Goal: Check status: Check status

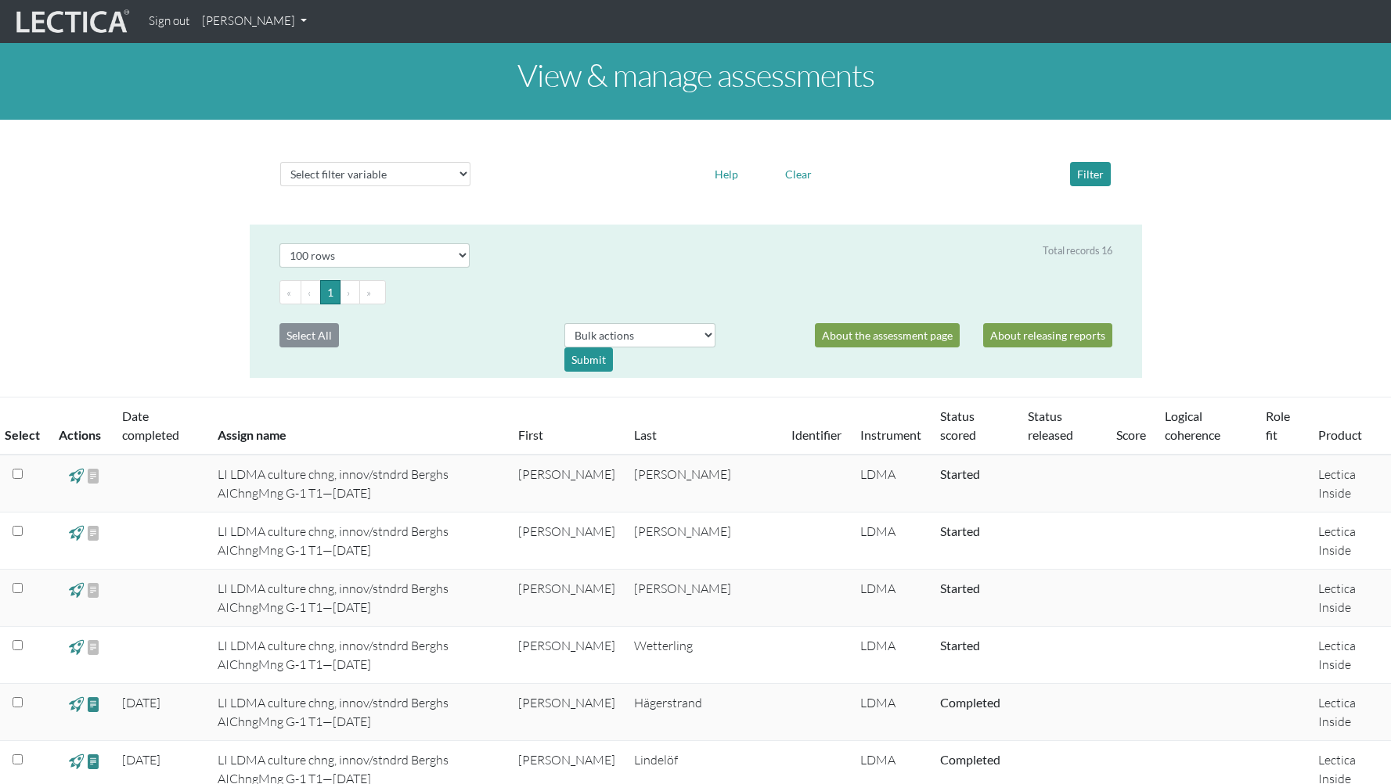
select select "100"
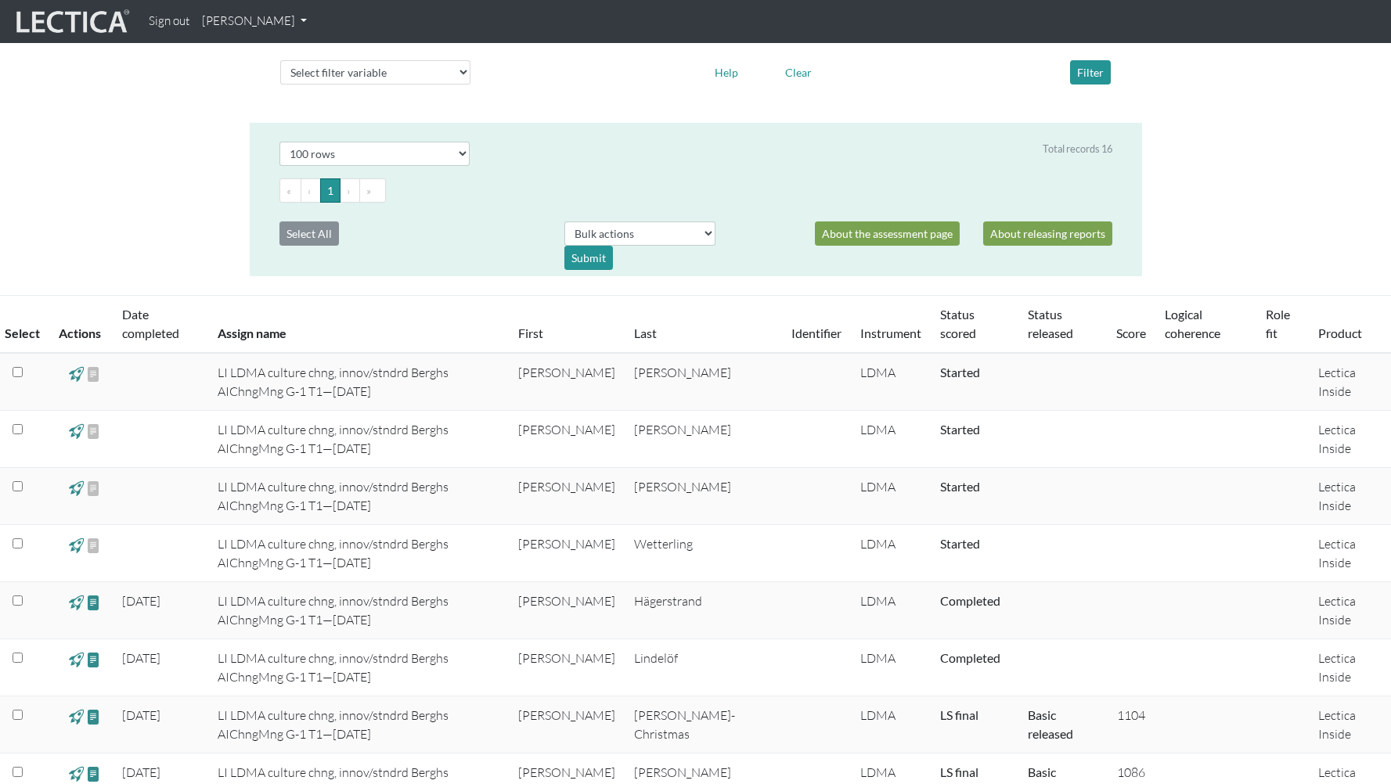
scroll to position [57, 0]
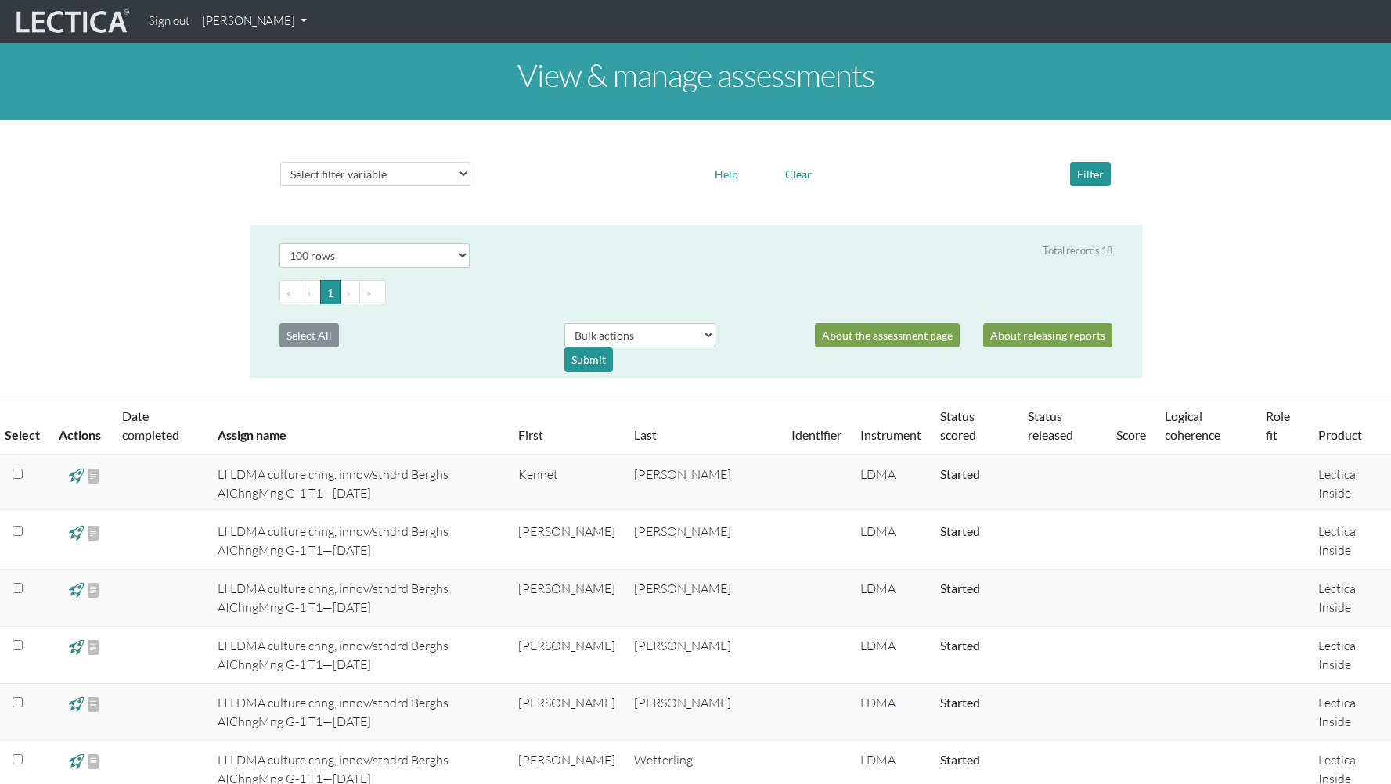
select select "100"
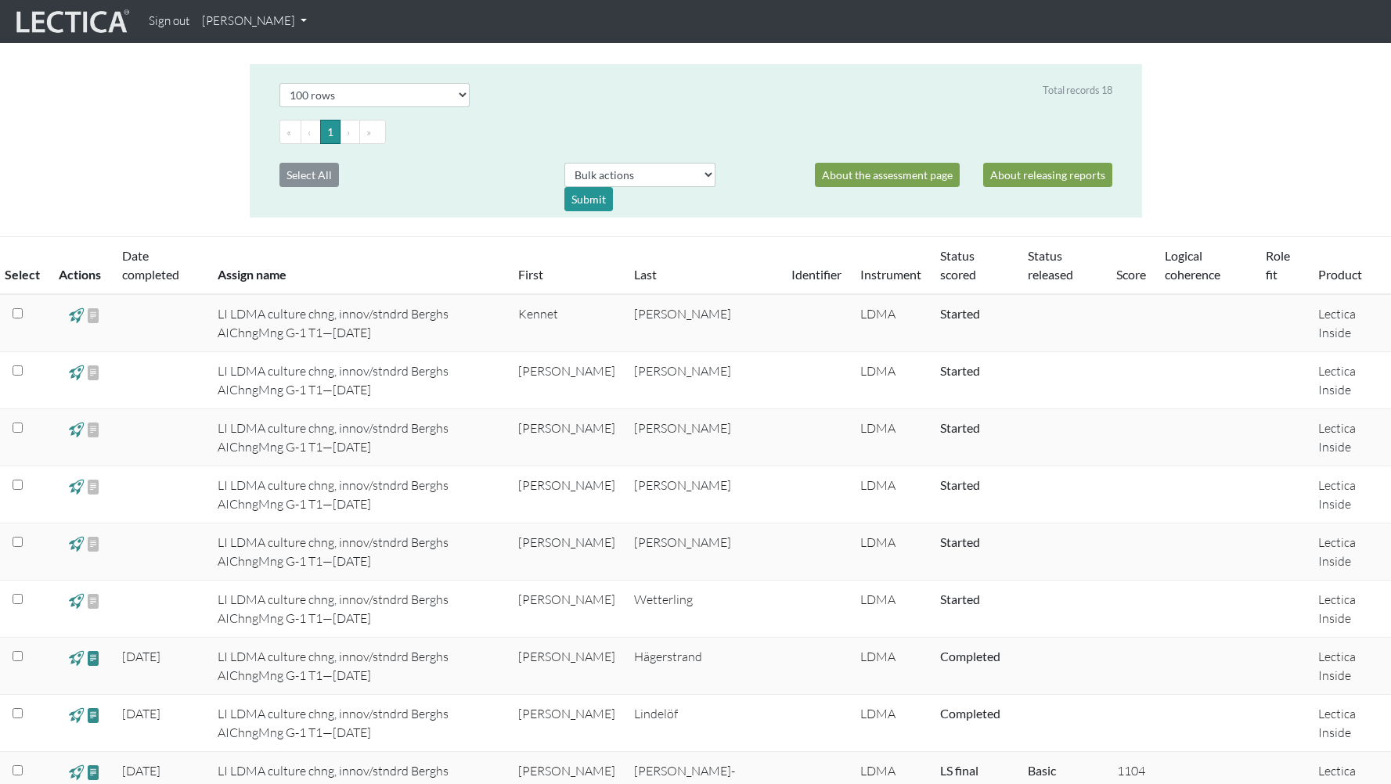
scroll to position [142, 0]
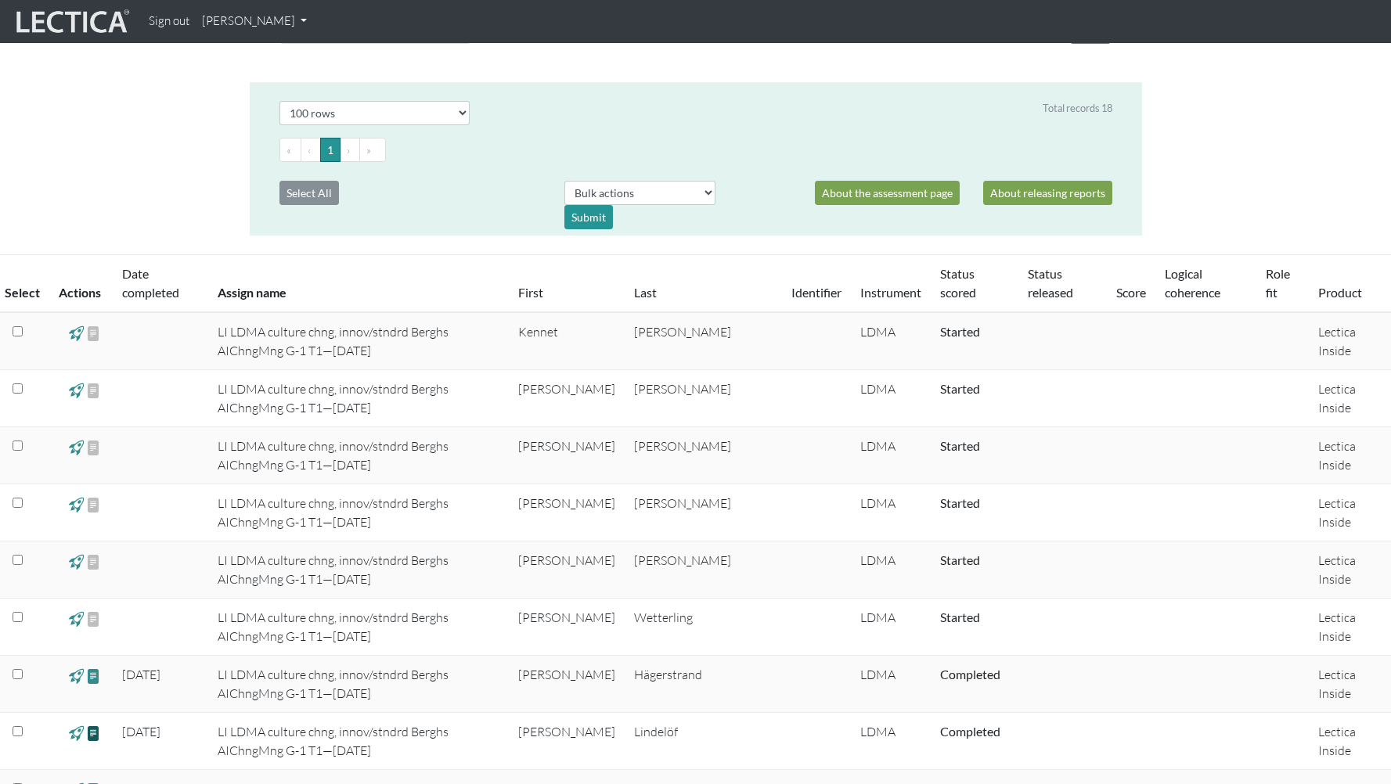
click at [95, 736] on span at bounding box center [93, 733] width 15 height 18
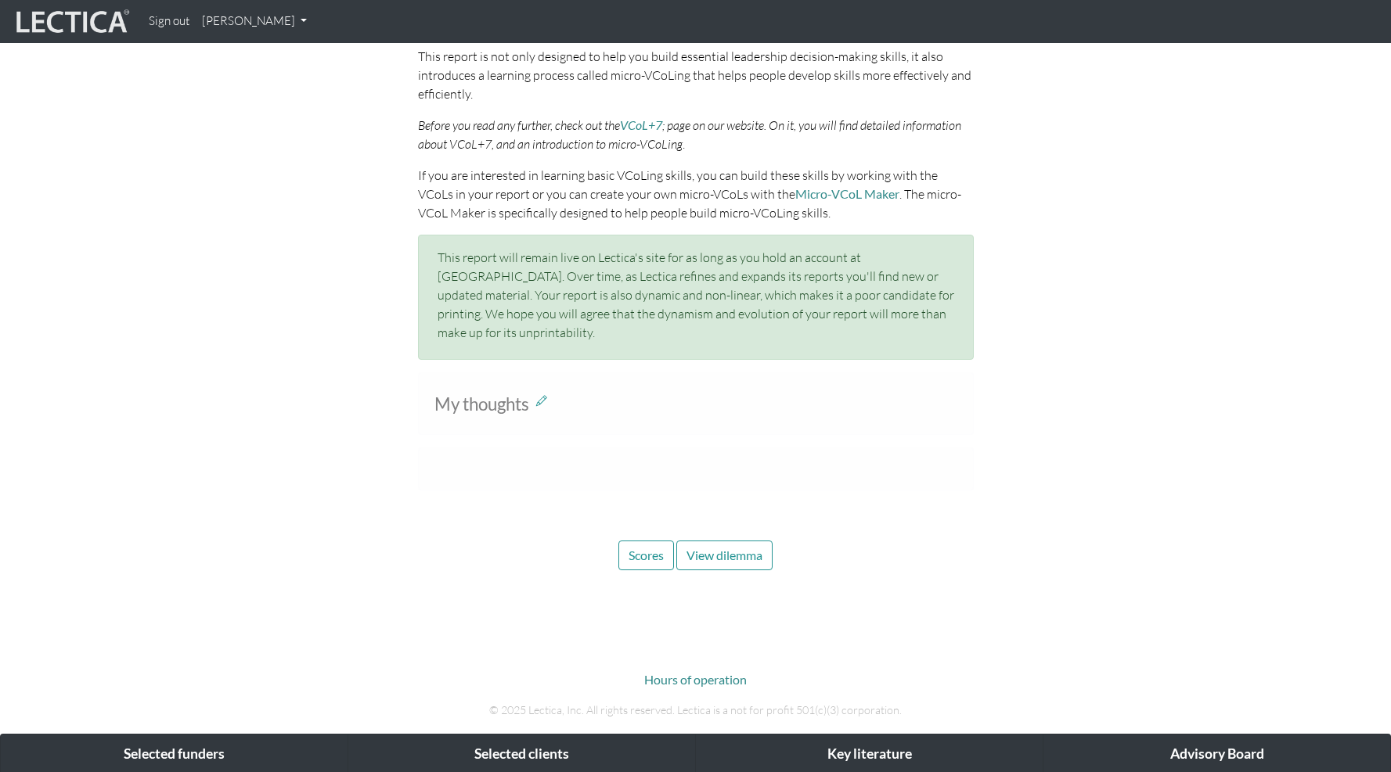
scroll to position [863, 0]
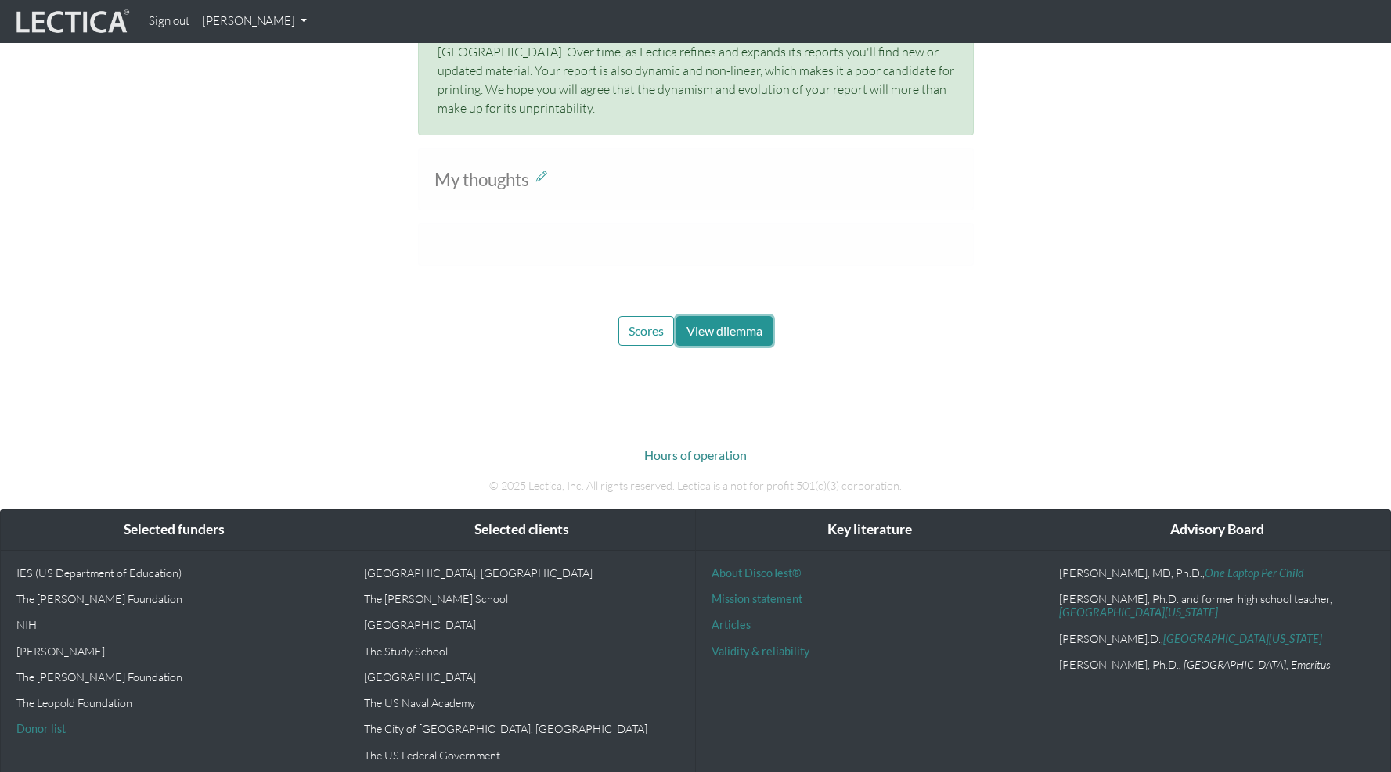
click at [740, 326] on button "View dilemma" at bounding box center [724, 331] width 96 height 30
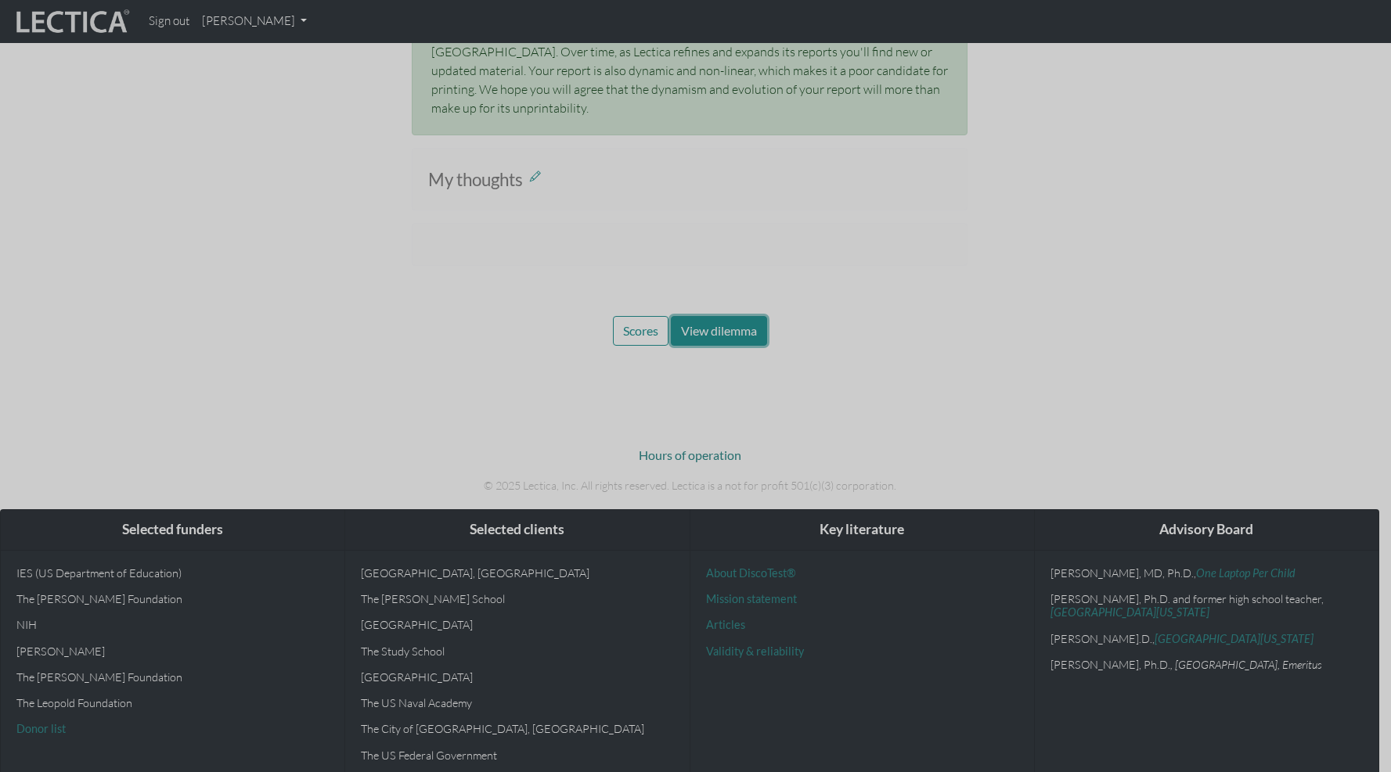
scroll to position [852, 0]
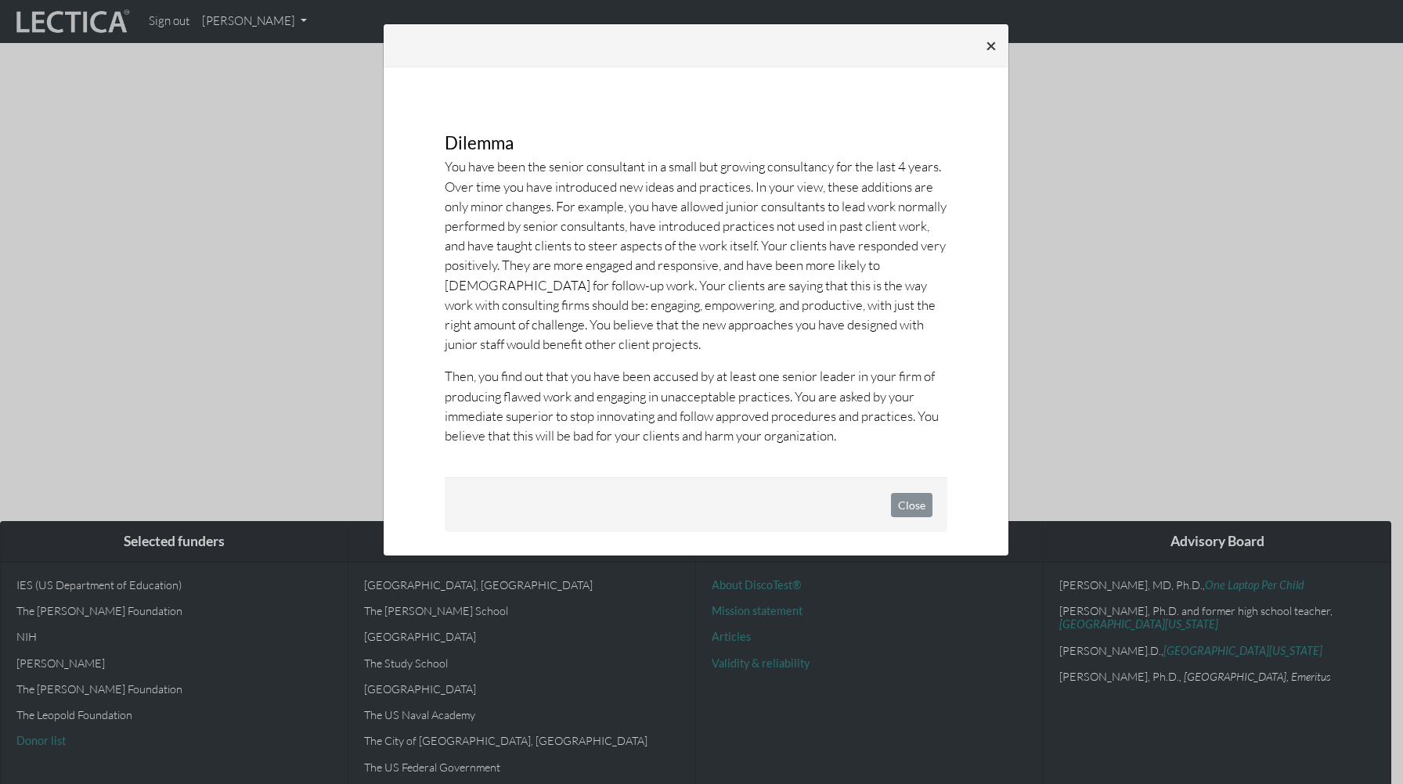
click at [991, 45] on span "×" at bounding box center [990, 45] width 11 height 23
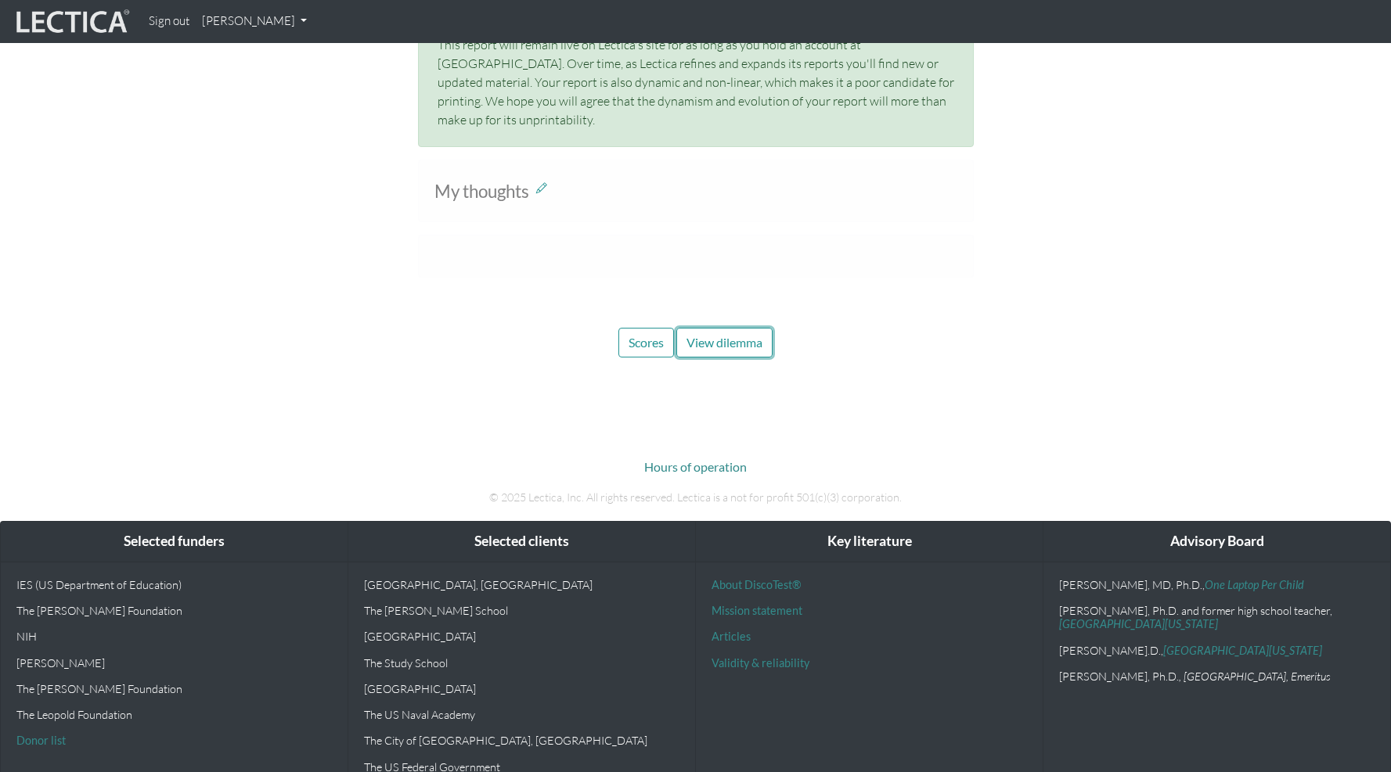
scroll to position [0, 0]
